Goal: Browse casually

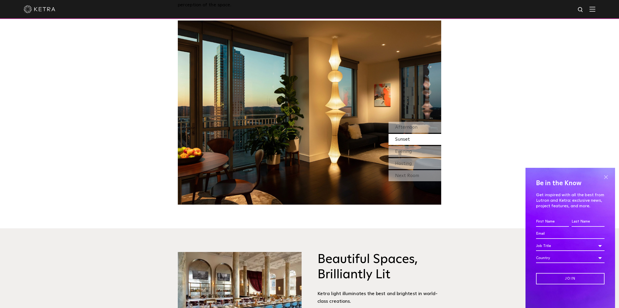
click at [495, 177] on span at bounding box center [606, 177] width 8 height 8
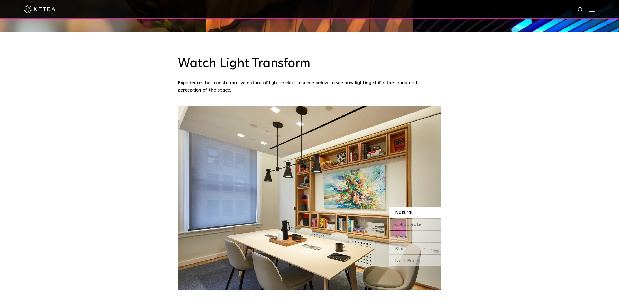
scroll to position [448, 0]
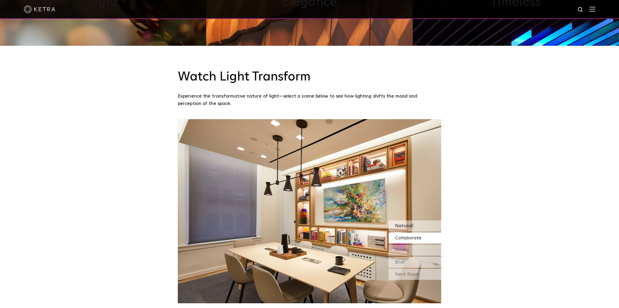
click at [408, 228] on span "Natural" at bounding box center [403, 226] width 17 height 5
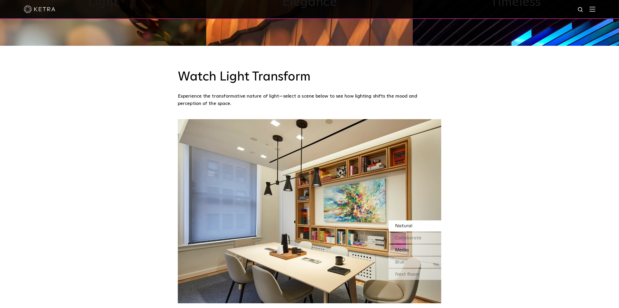
click at [408, 247] on span "Media" at bounding box center [402, 250] width 14 height 5
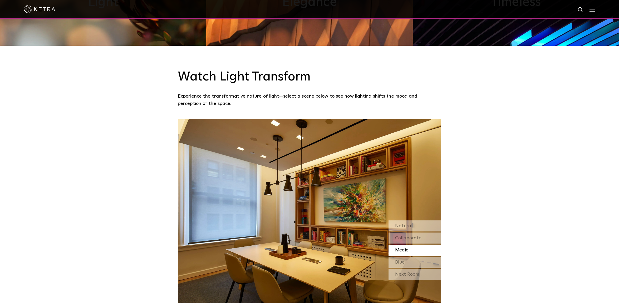
click at [408, 247] on div "Natural Collaborate Media Blue Next Room" at bounding box center [415, 251] width 53 height 61
click at [407, 247] on div "Next Room" at bounding box center [415, 274] width 53 height 11
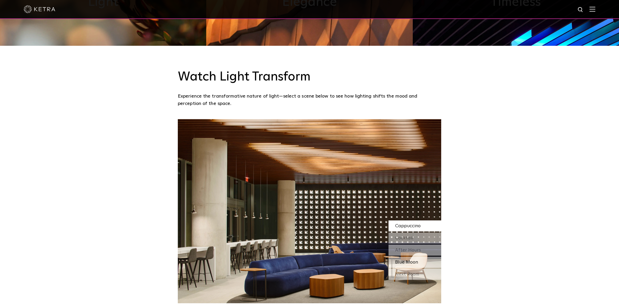
click at [406, 247] on span "Blue Moon" at bounding box center [406, 262] width 23 height 5
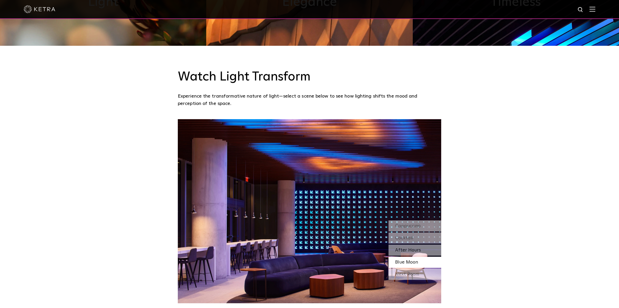
click at [409, 247] on div "After Hours" at bounding box center [415, 250] width 53 height 11
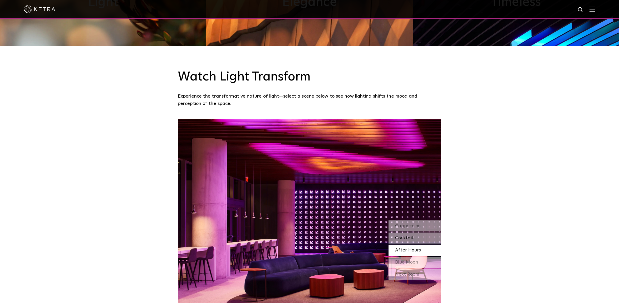
click at [410, 244] on div "Cocktail" at bounding box center [415, 238] width 53 height 11
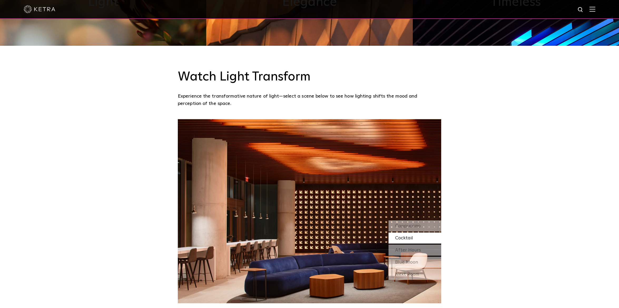
click at [356, 244] on img at bounding box center [309, 211] width 263 height 184
click at [186, 218] on img at bounding box center [309, 211] width 263 height 184
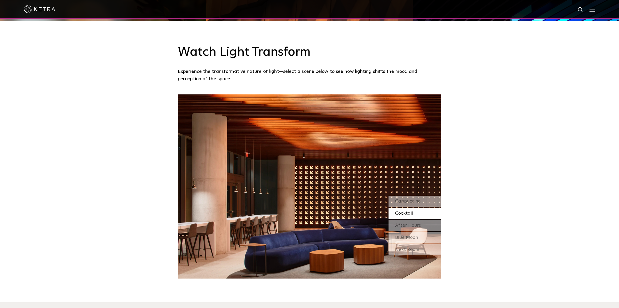
scroll to position [503, 0]
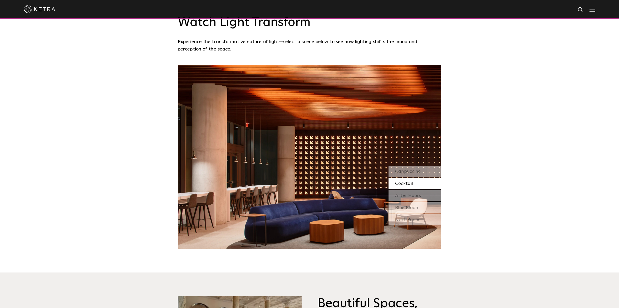
click at [331, 233] on img at bounding box center [309, 157] width 263 height 184
click at [423, 171] on div "Cappuccino" at bounding box center [415, 171] width 53 height 11
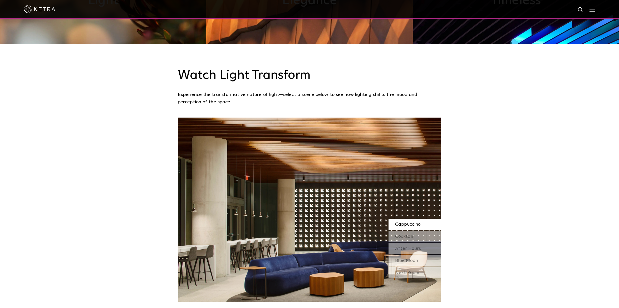
scroll to position [450, 0]
